Goal: Download file/media

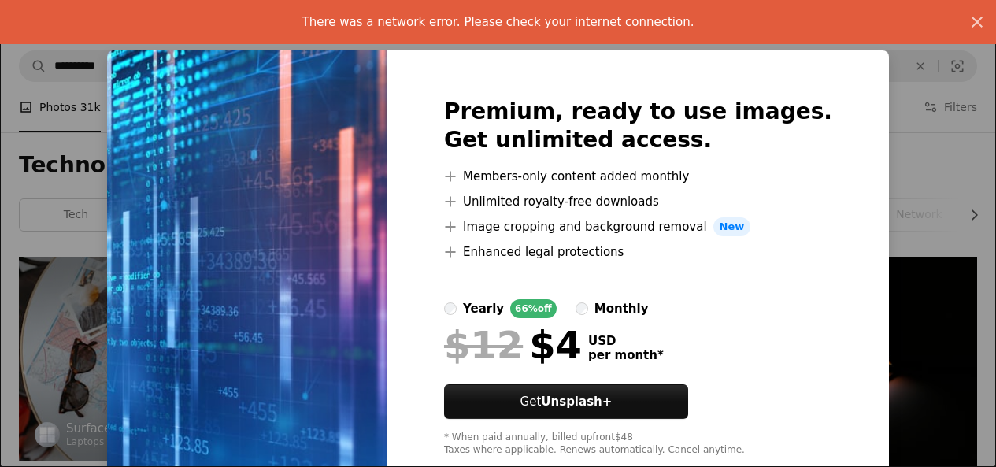
scroll to position [80, 0]
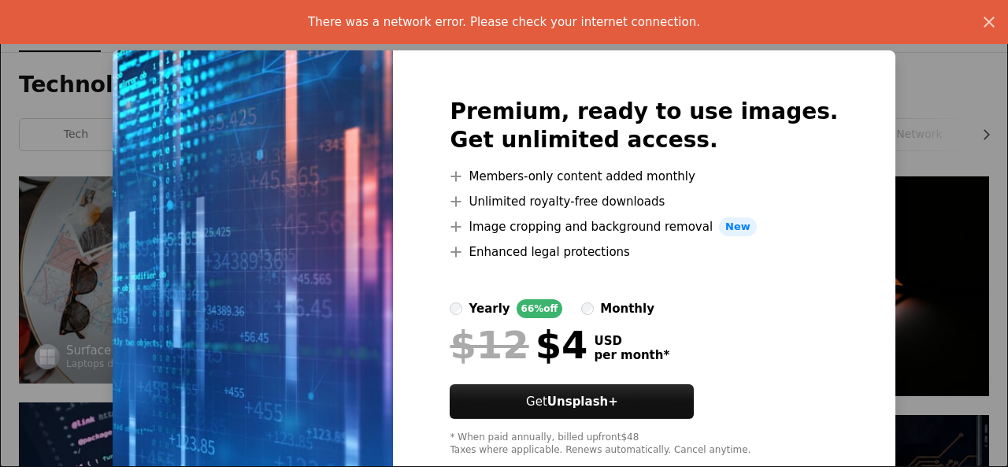
click at [907, 171] on div "An X shape There was a network error. Please check your internet connection. An…" at bounding box center [504, 233] width 1008 height 467
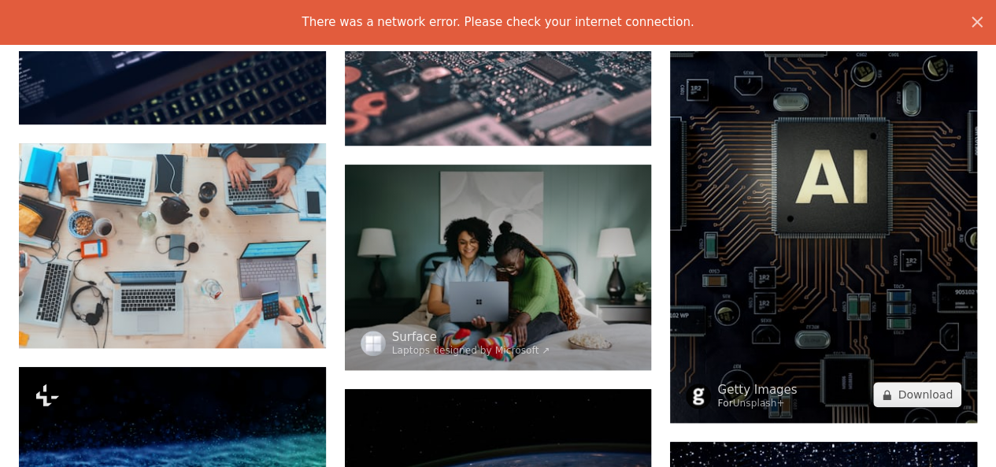
scroll to position [565, 0]
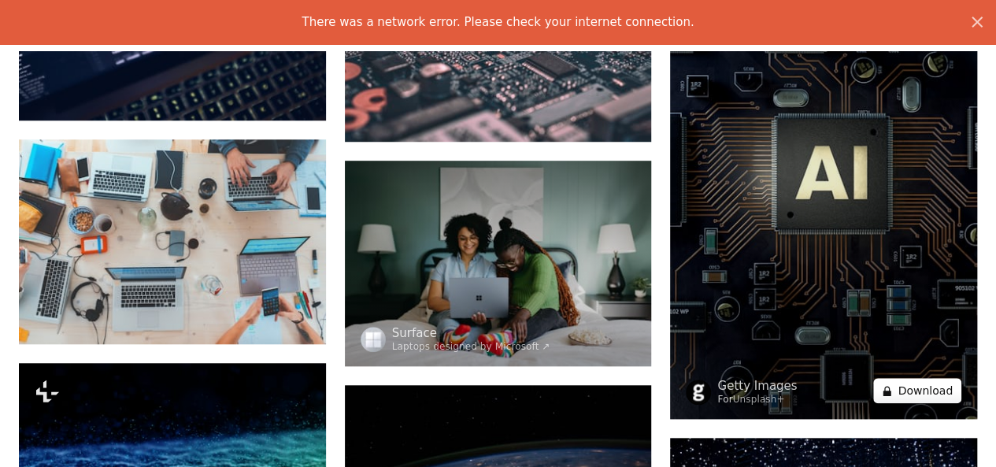
click at [911, 390] on button "A lock Download" at bounding box center [917, 390] width 88 height 25
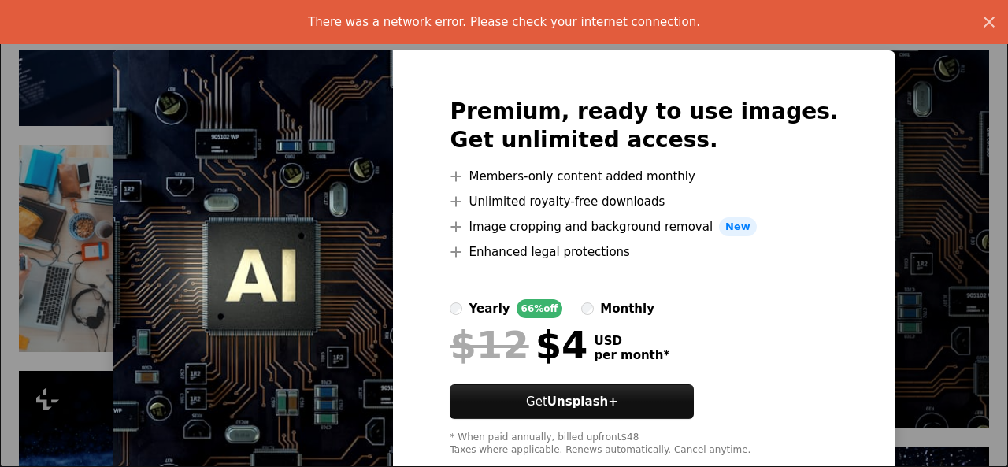
click at [912, 344] on div "An X shape There was a network error. Please check your internet connection. An…" at bounding box center [504, 233] width 1008 height 467
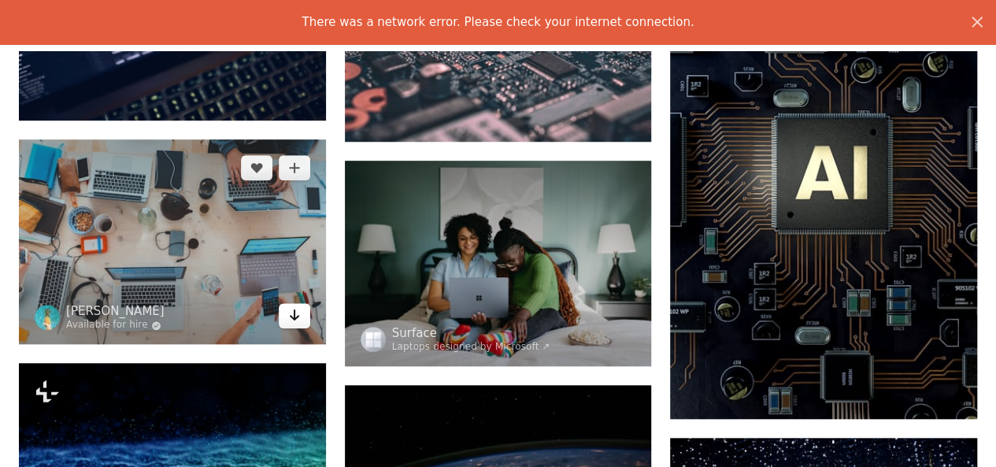
click at [288, 316] on icon "Arrow pointing down" at bounding box center [294, 315] width 13 height 19
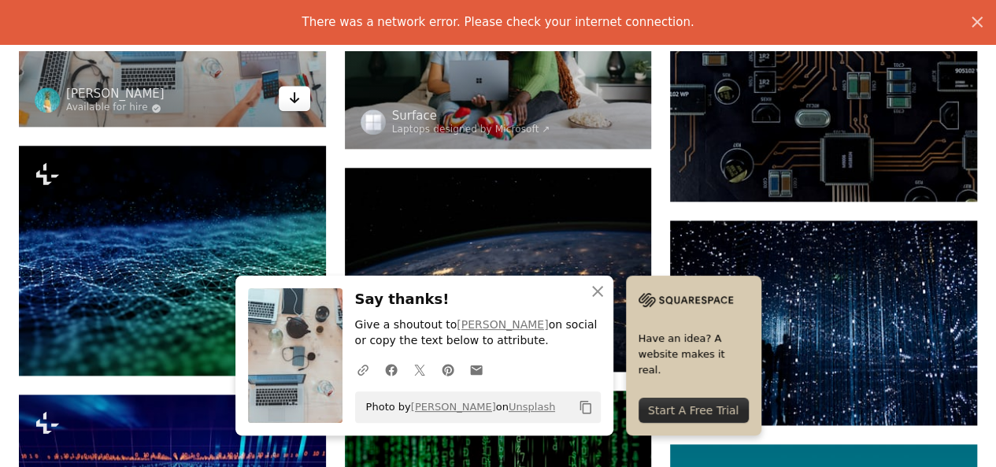
scroll to position [785, 0]
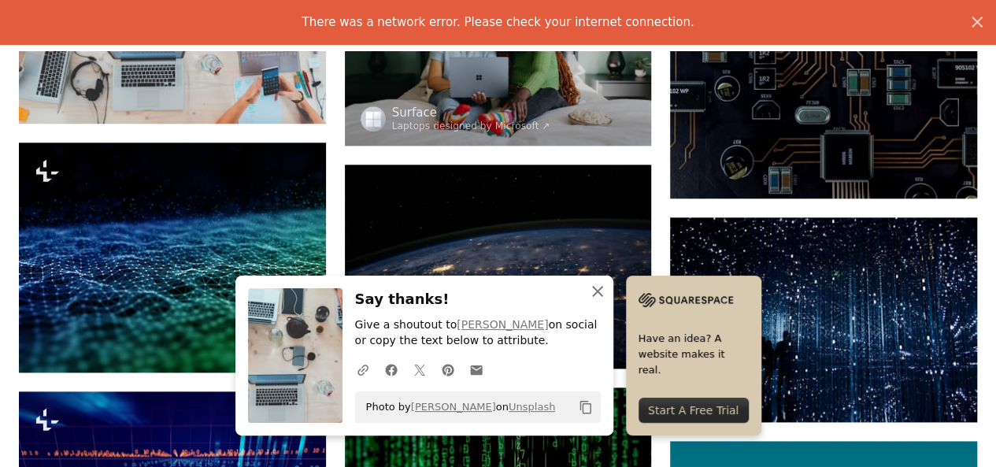
click at [598, 287] on icon "An X shape" at bounding box center [597, 291] width 19 height 19
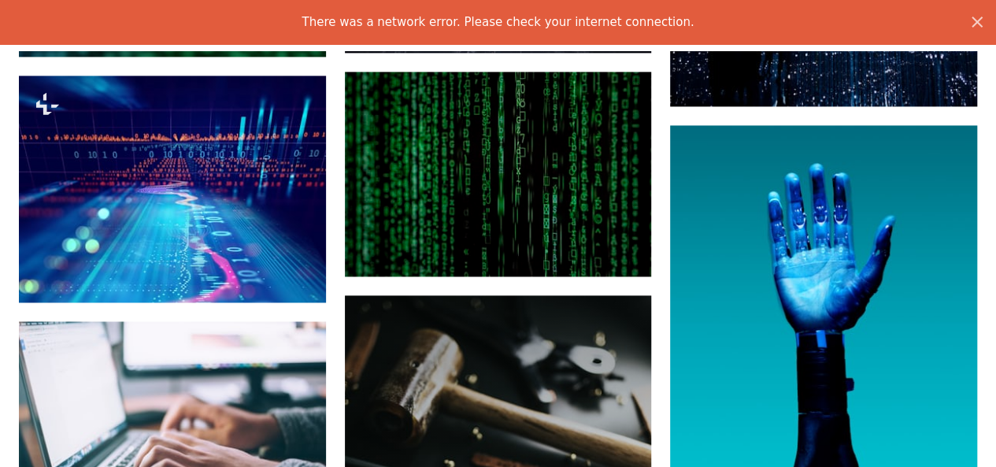
scroll to position [1102, 0]
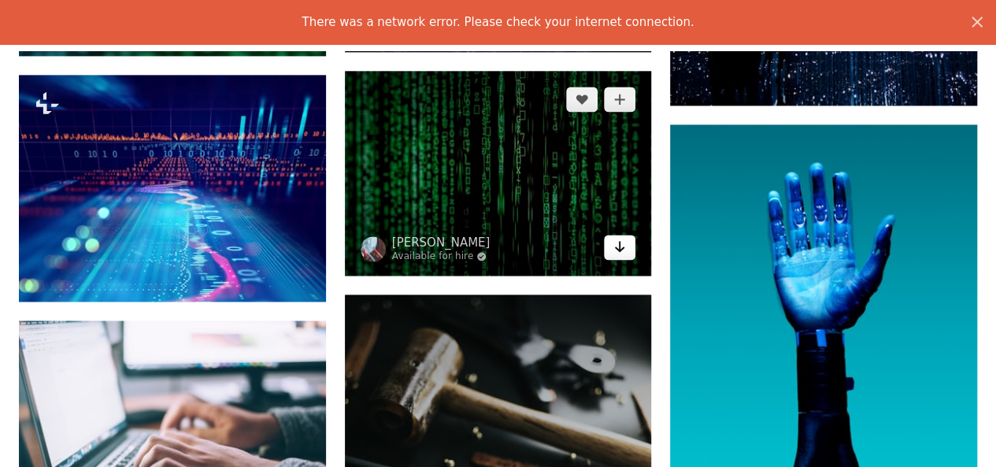
click at [631, 243] on link "Arrow pointing down" at bounding box center [619, 247] width 31 height 25
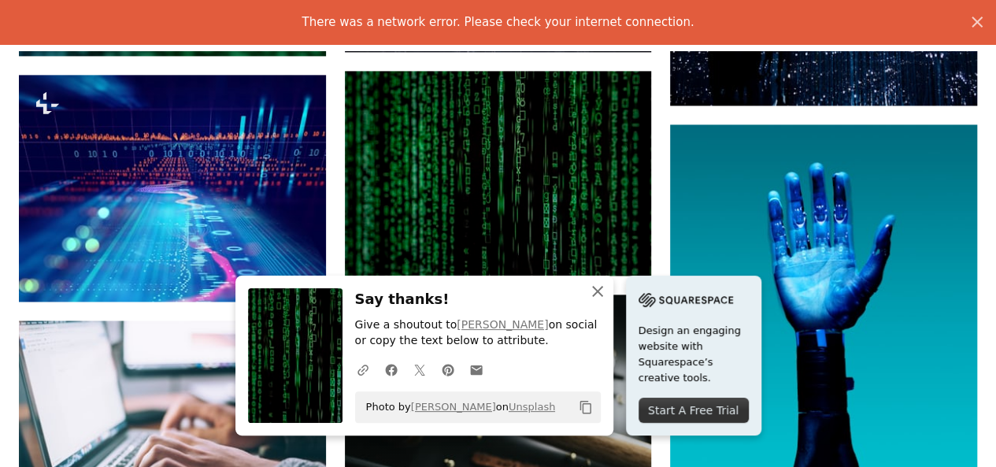
click at [595, 292] on icon "An X shape" at bounding box center [597, 291] width 19 height 19
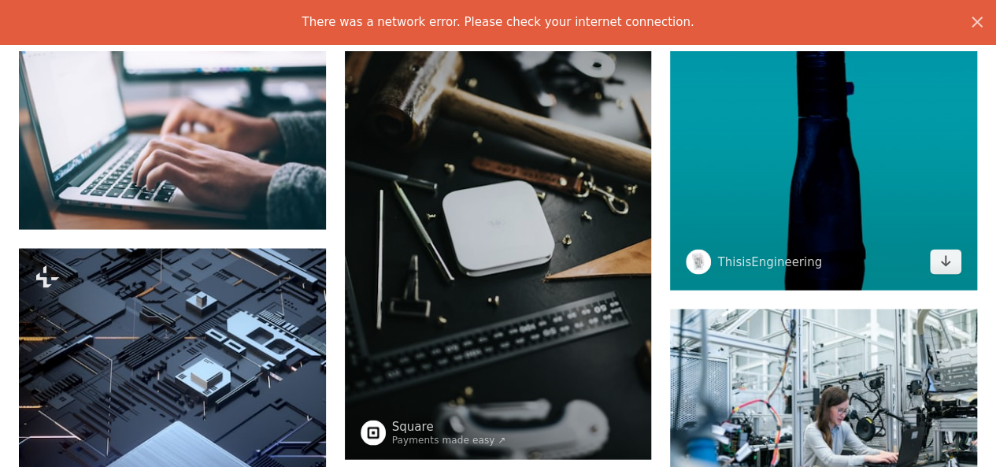
scroll to position [1398, 0]
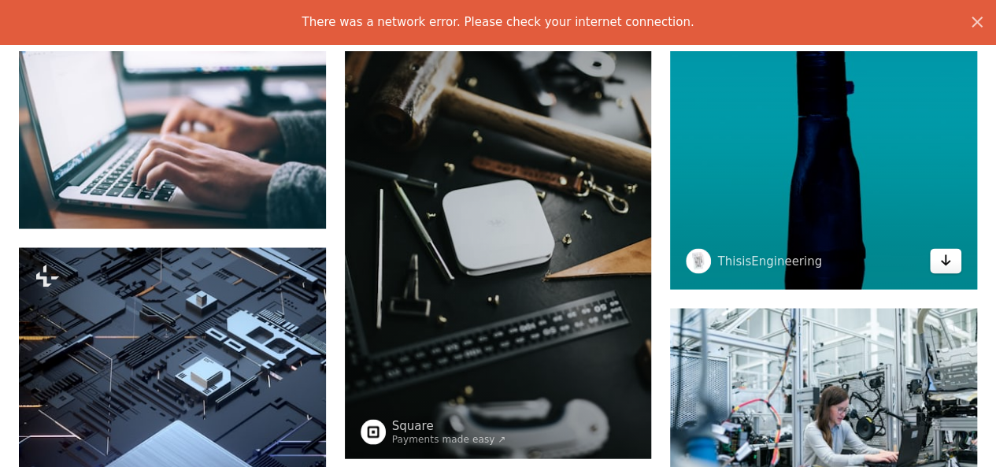
click at [950, 261] on icon "Arrow pointing down" at bounding box center [945, 259] width 13 height 19
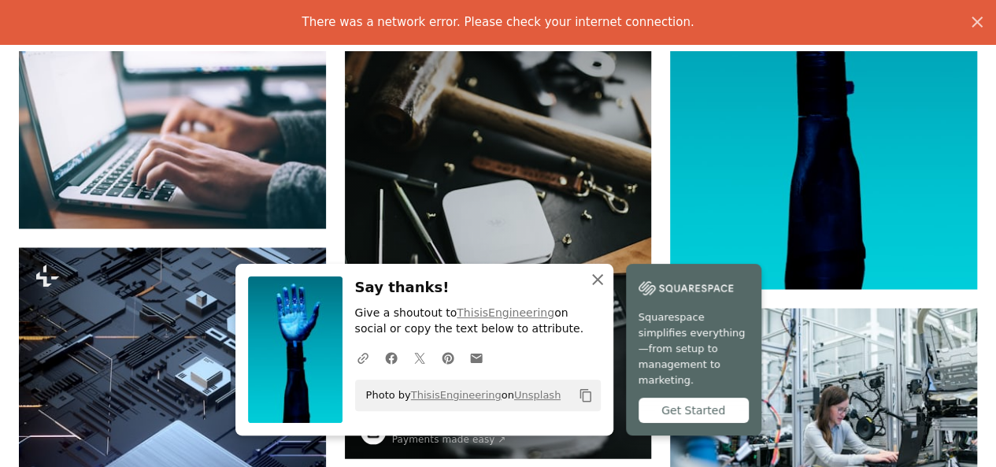
click at [598, 285] on icon "button" at bounding box center [597, 279] width 11 height 11
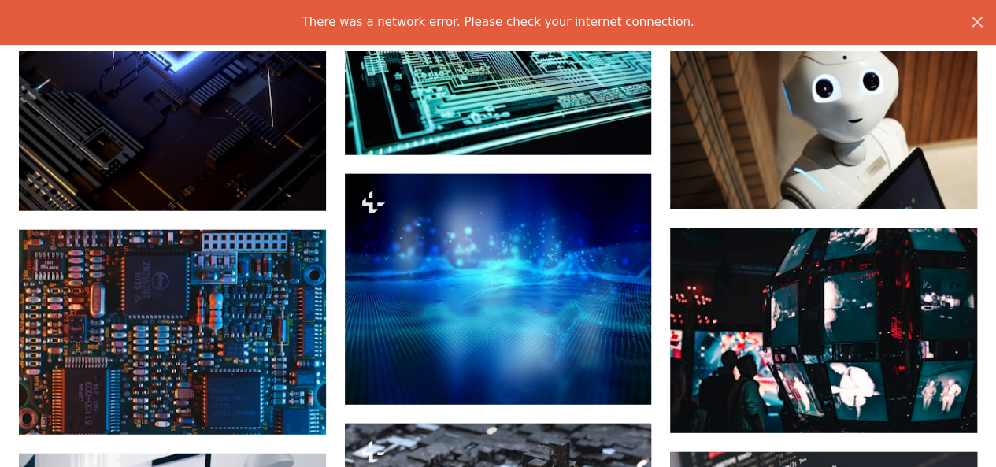
scroll to position [1925, 0]
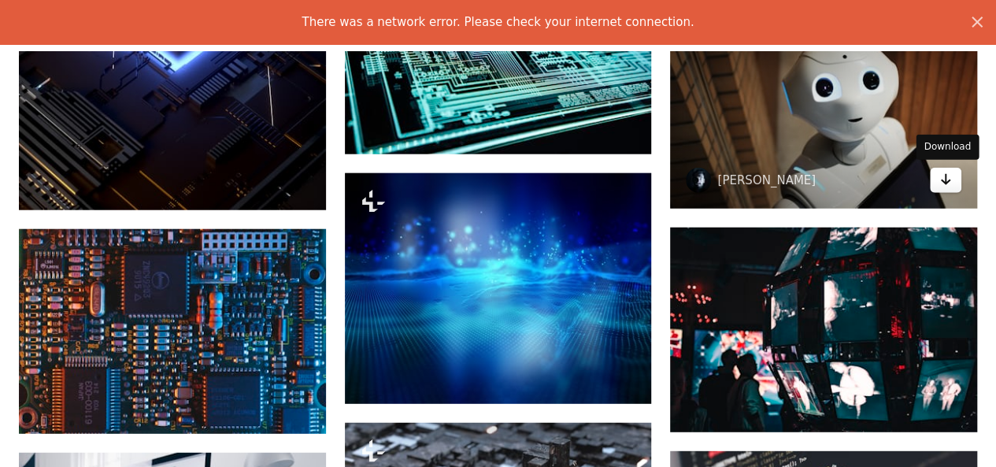
click at [940, 181] on icon "Arrow pointing down" at bounding box center [945, 179] width 13 height 19
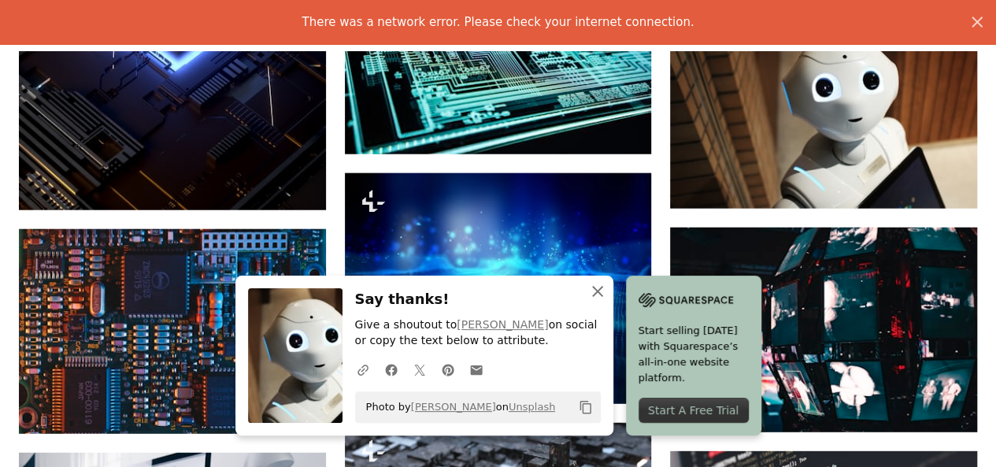
click at [595, 292] on icon "An X shape" at bounding box center [597, 291] width 19 height 19
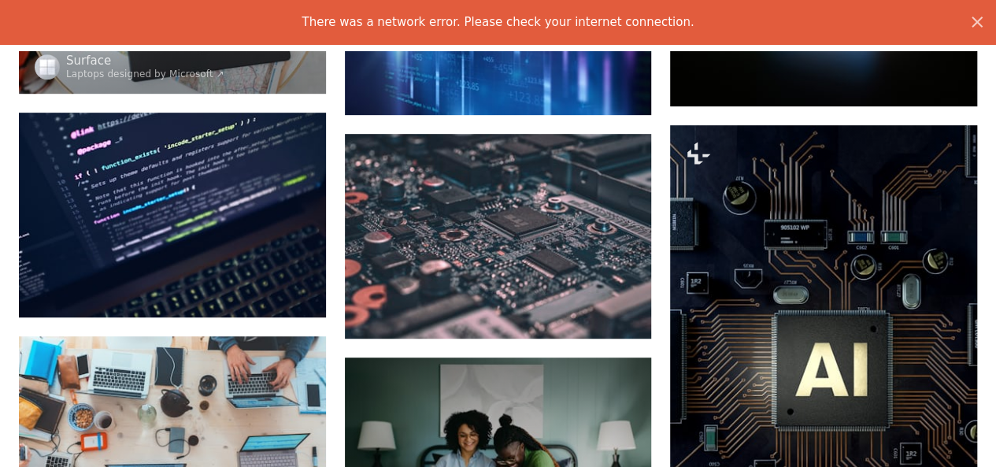
scroll to position [0, 0]
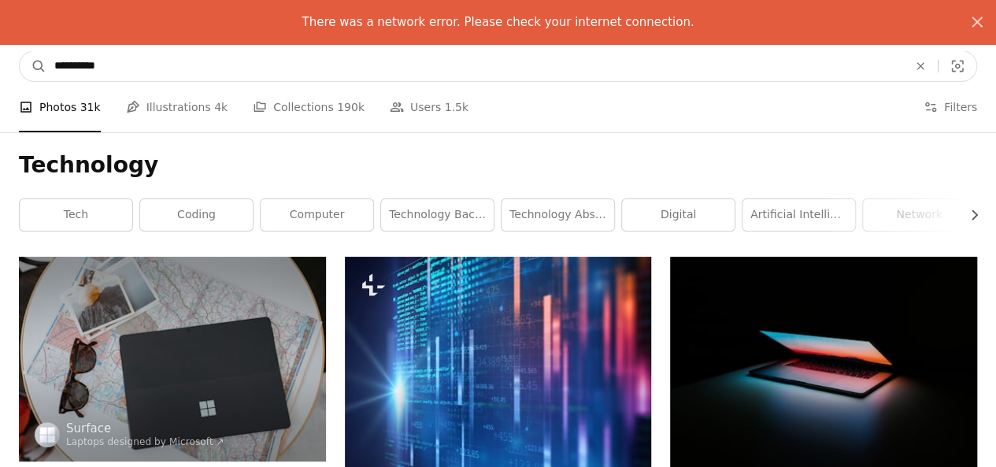
click at [258, 66] on input "**********" at bounding box center [474, 66] width 857 height 30
type input "**********"
click button "A magnifying glass" at bounding box center [33, 66] width 27 height 30
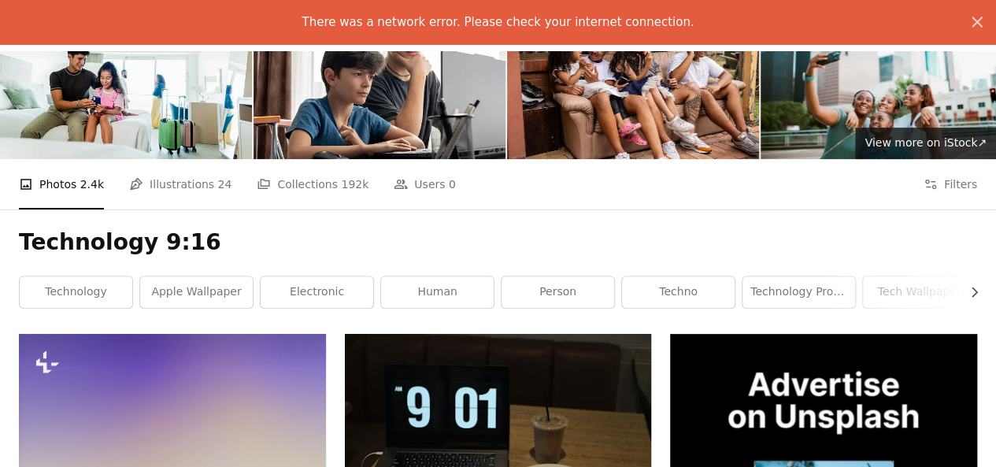
scroll to position [94, 0]
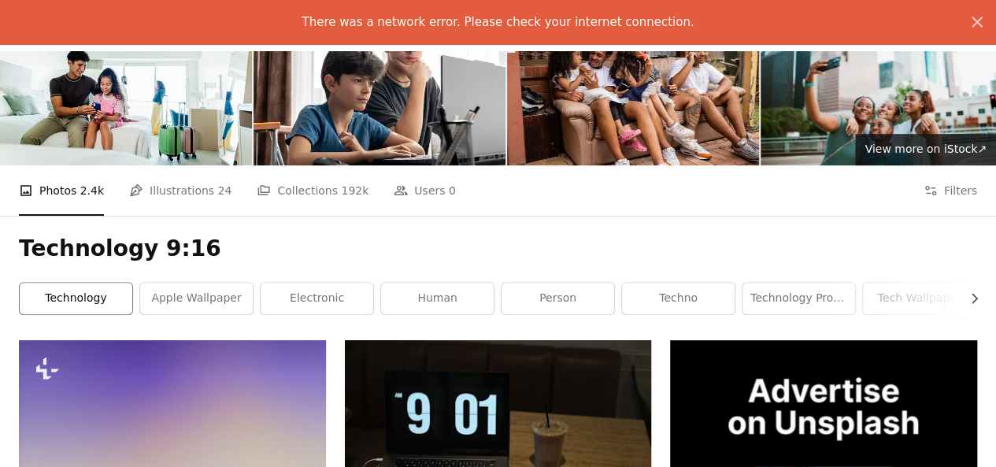
click at [98, 300] on link "technology" at bounding box center [76, 298] width 113 height 31
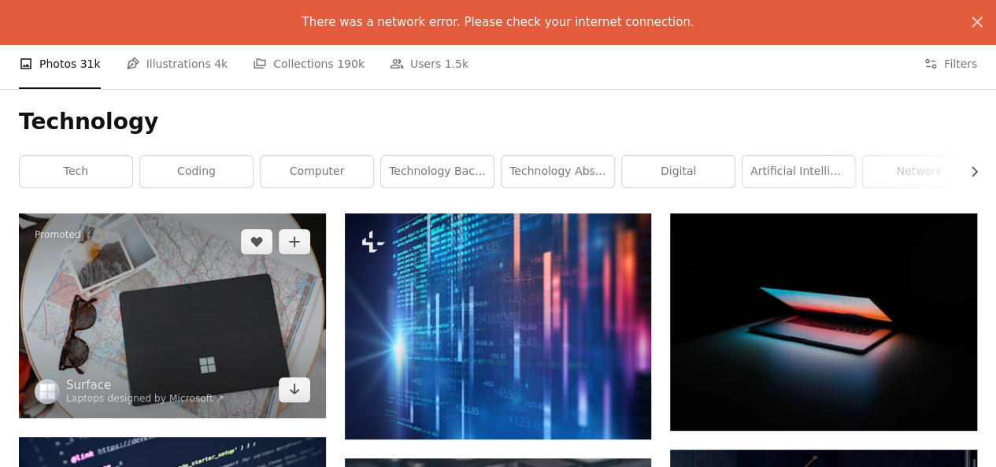
scroll to position [41, 0]
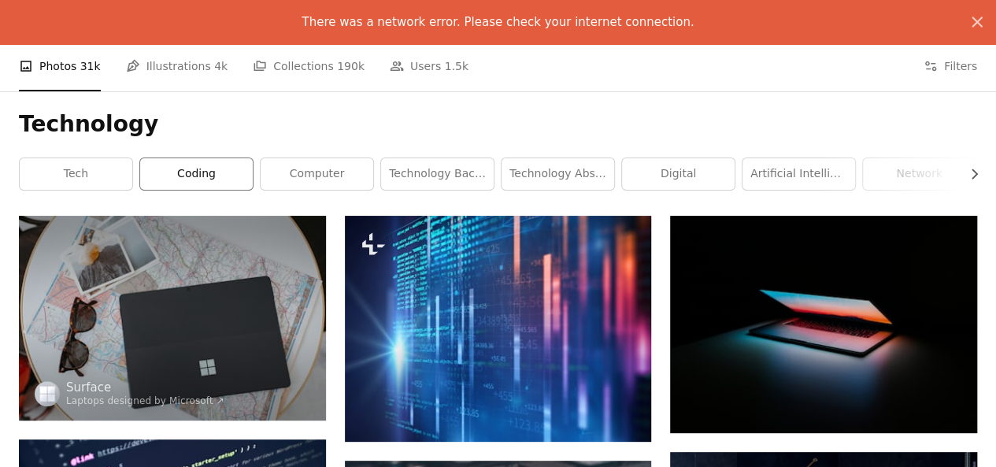
click at [228, 168] on link "coding" at bounding box center [196, 173] width 113 height 31
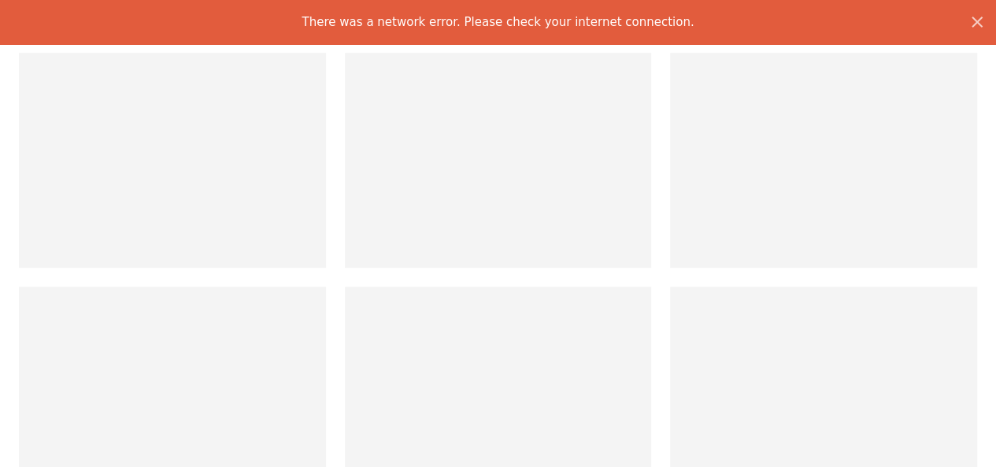
scroll to position [383, 0]
click at [542, 306] on div at bounding box center [498, 391] width 307 height 215
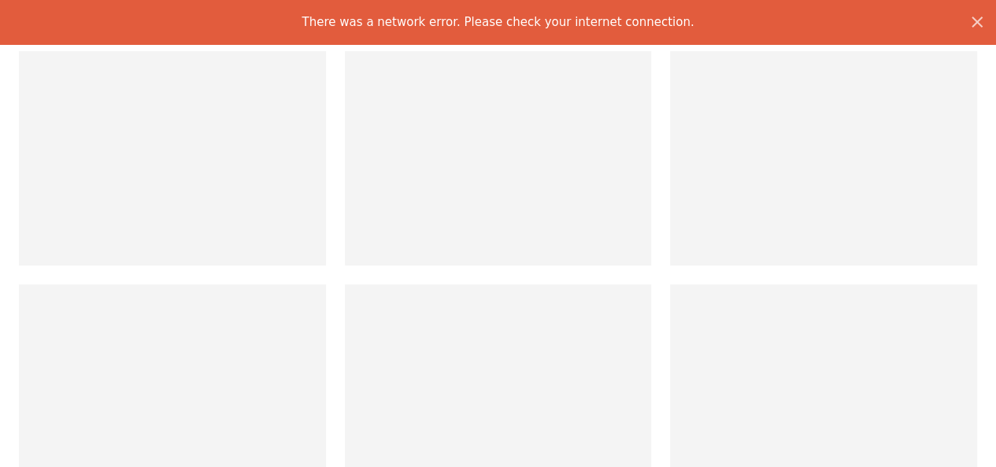
click at [542, 306] on div at bounding box center [498, 391] width 307 height 215
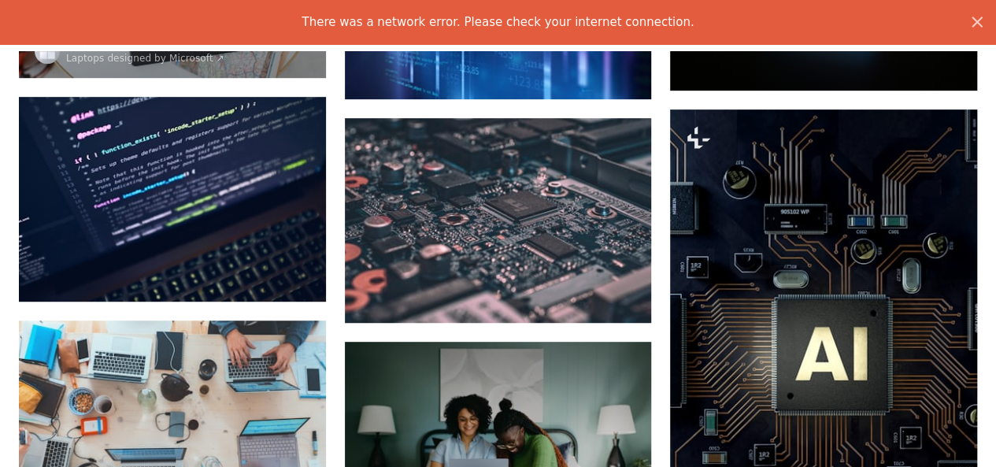
scroll to position [41, 0]
